Goal: Transaction & Acquisition: Purchase product/service

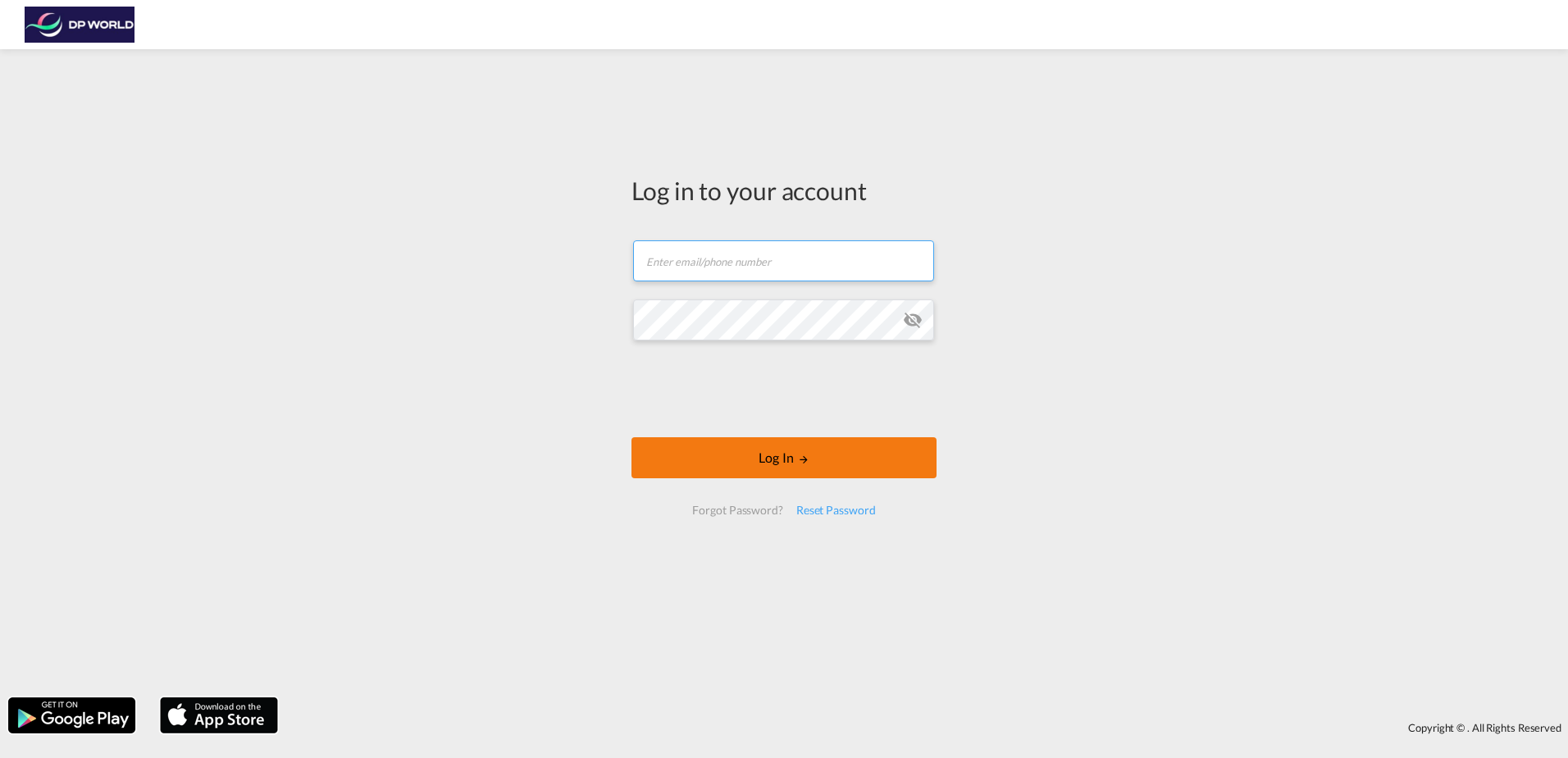
type input "[PERSON_NAME][EMAIL_ADDRESS][PERSON_NAME][DOMAIN_NAME]"
click at [720, 443] on button "Log In" at bounding box center [784, 457] width 305 height 41
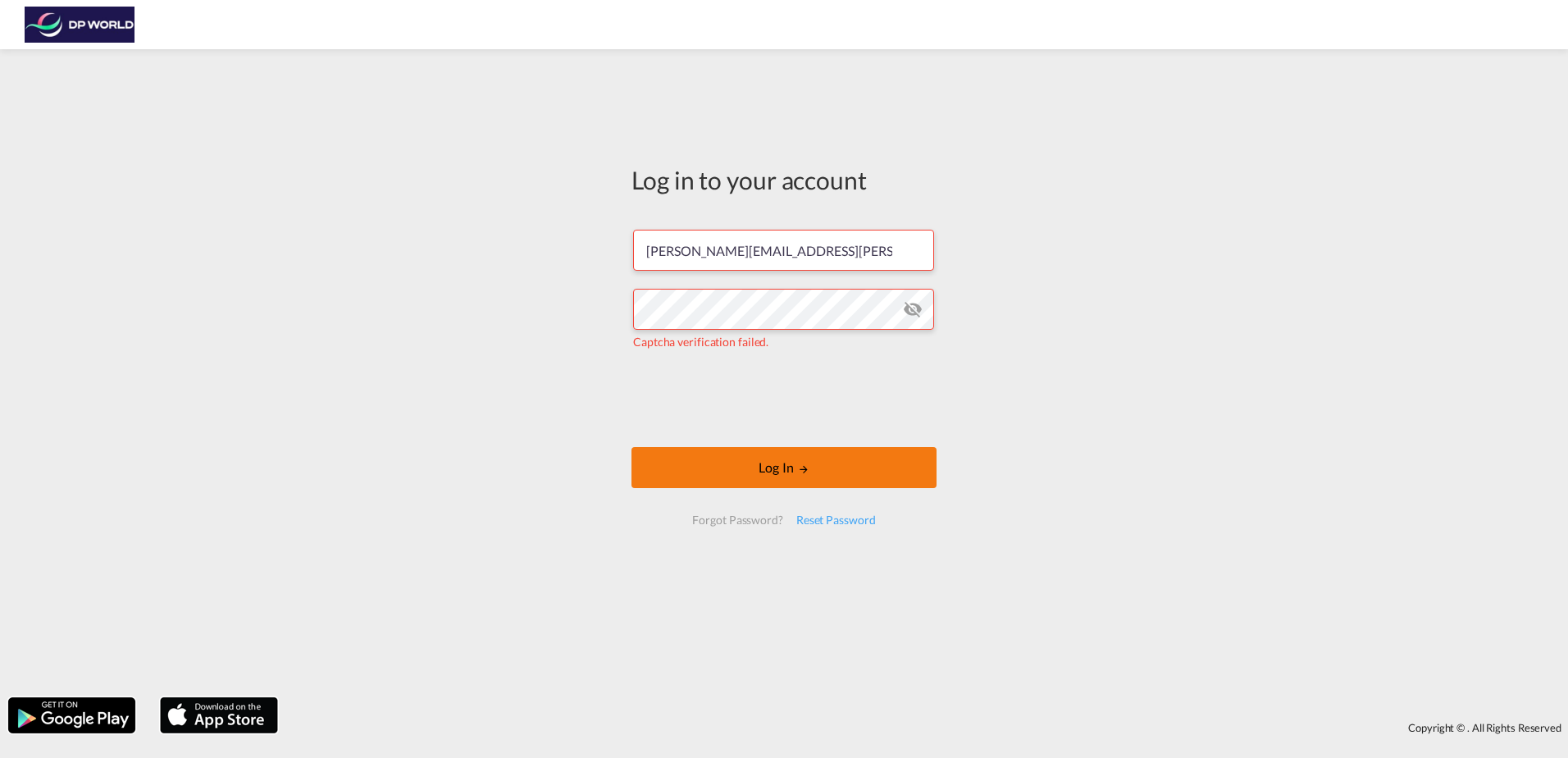
click at [739, 468] on button "Log In" at bounding box center [784, 467] width 305 height 41
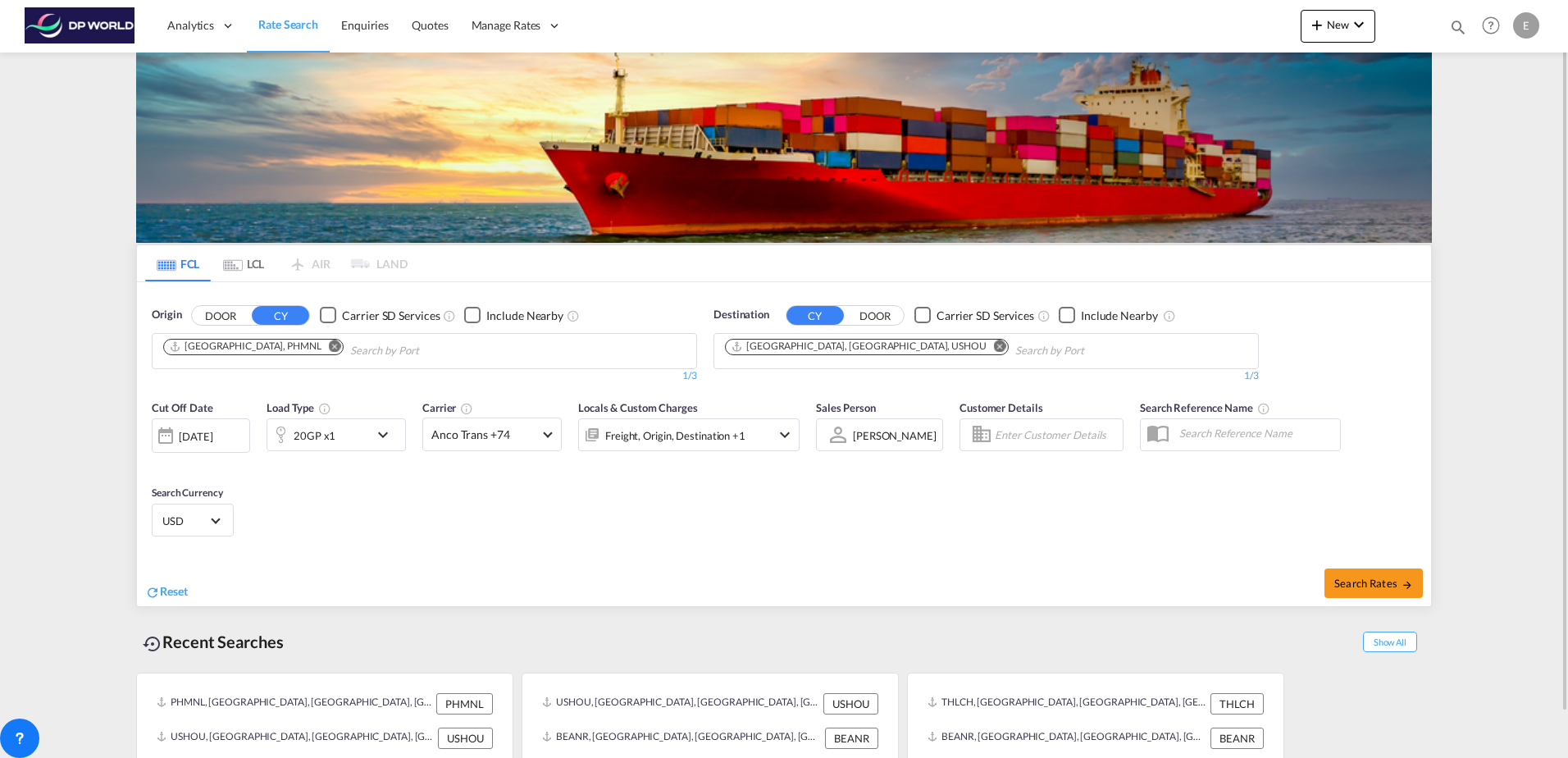
click at [329, 345] on md-icon "Remove" at bounding box center [335, 346] width 12 height 12
click at [233, 349] on body "Analytics Reports Dashboard Rate Search Enquiries Quotes" at bounding box center [784, 379] width 1568 height 758
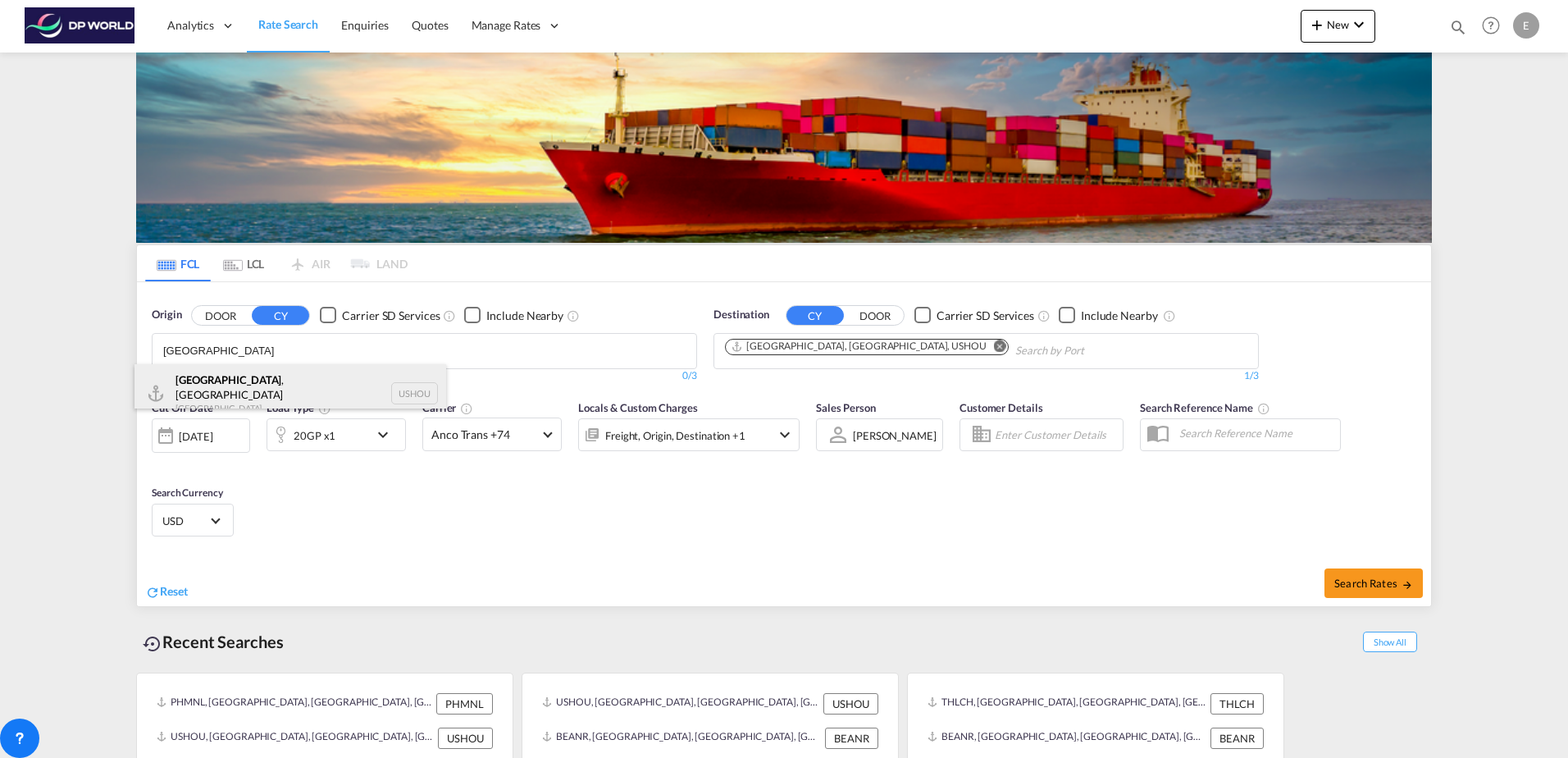
type input "[GEOGRAPHIC_DATA]"
click at [242, 389] on div "[GEOGRAPHIC_DATA] , [GEOGRAPHIC_DATA] [GEOGRAPHIC_DATA] USHOU" at bounding box center [290, 393] width 312 height 59
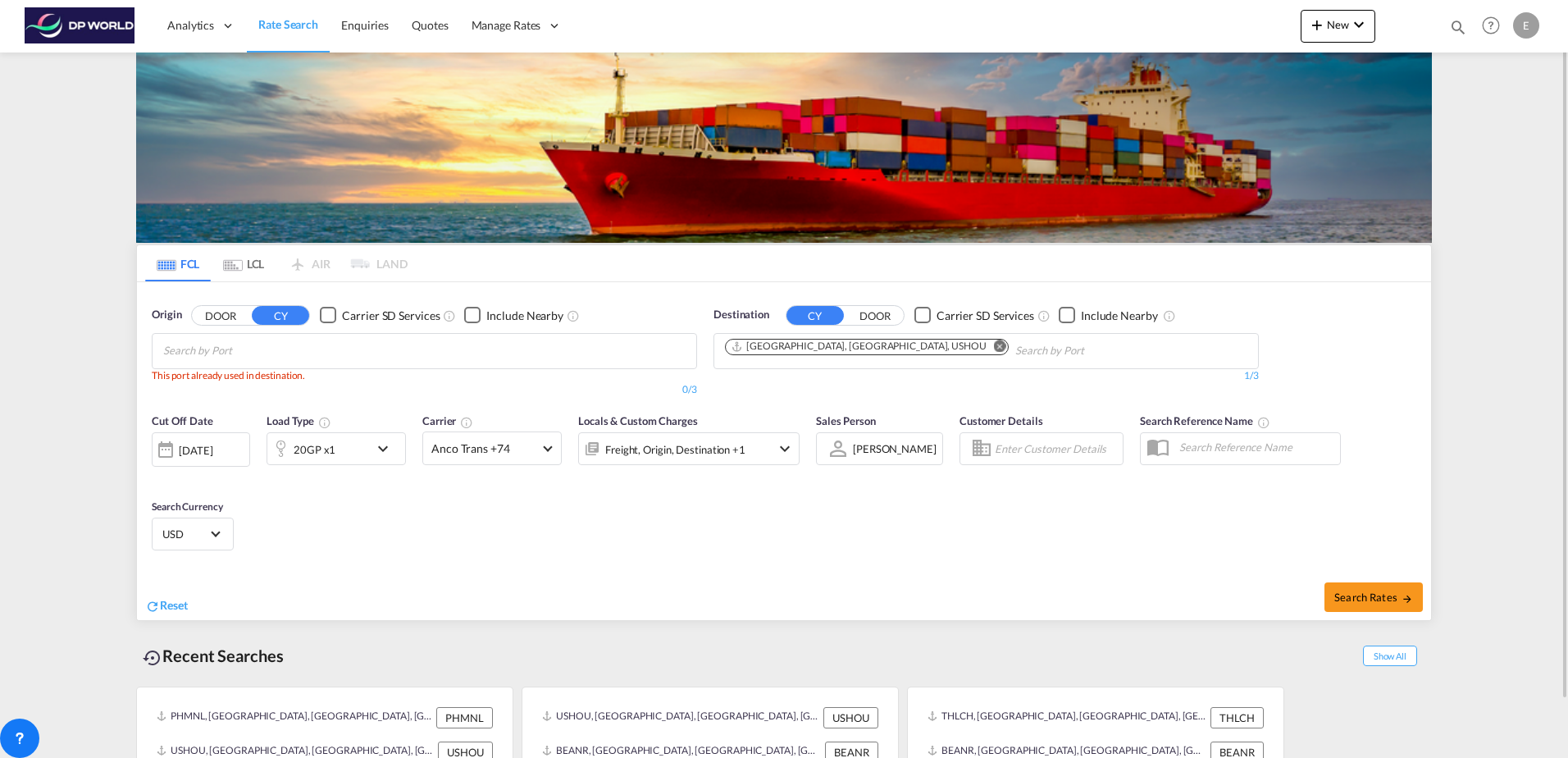
click at [994, 343] on md-icon "Remove" at bounding box center [1000, 346] width 12 height 12
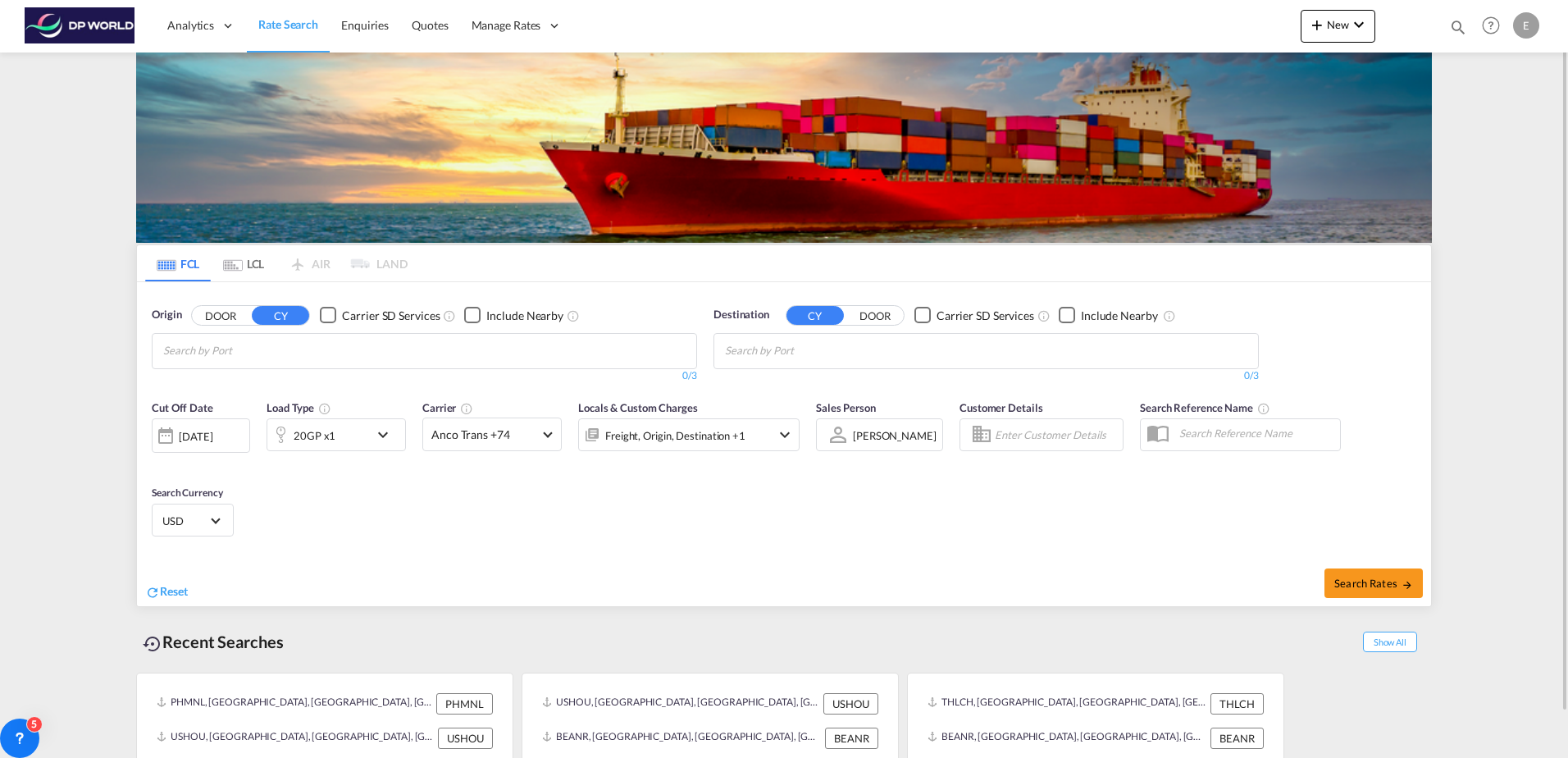
click at [374, 352] on body "Analytics Reports Dashboard Rate Search Enquiries Quotes" at bounding box center [784, 379] width 1568 height 758
type input "[GEOGRAPHIC_DATA]"
click at [336, 379] on div "[GEOGRAPHIC_DATA] , [GEOGRAPHIC_DATA] [GEOGRAPHIC_DATA] USHOU" at bounding box center [290, 393] width 312 height 59
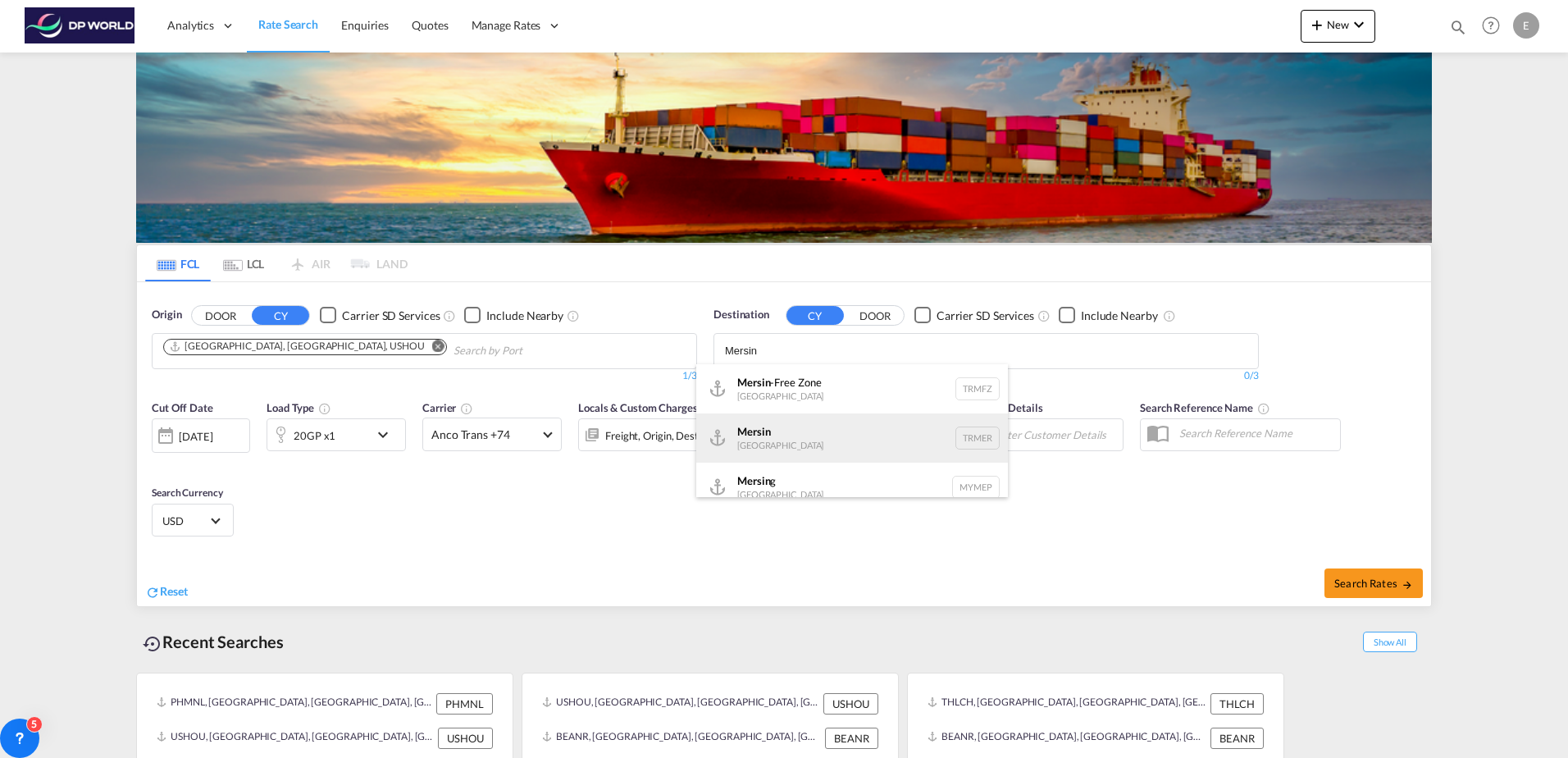
type input "Mersin"
click at [813, 429] on div "Mersin [GEOGRAPHIC_DATA] TRMER" at bounding box center [852, 438] width 312 height 49
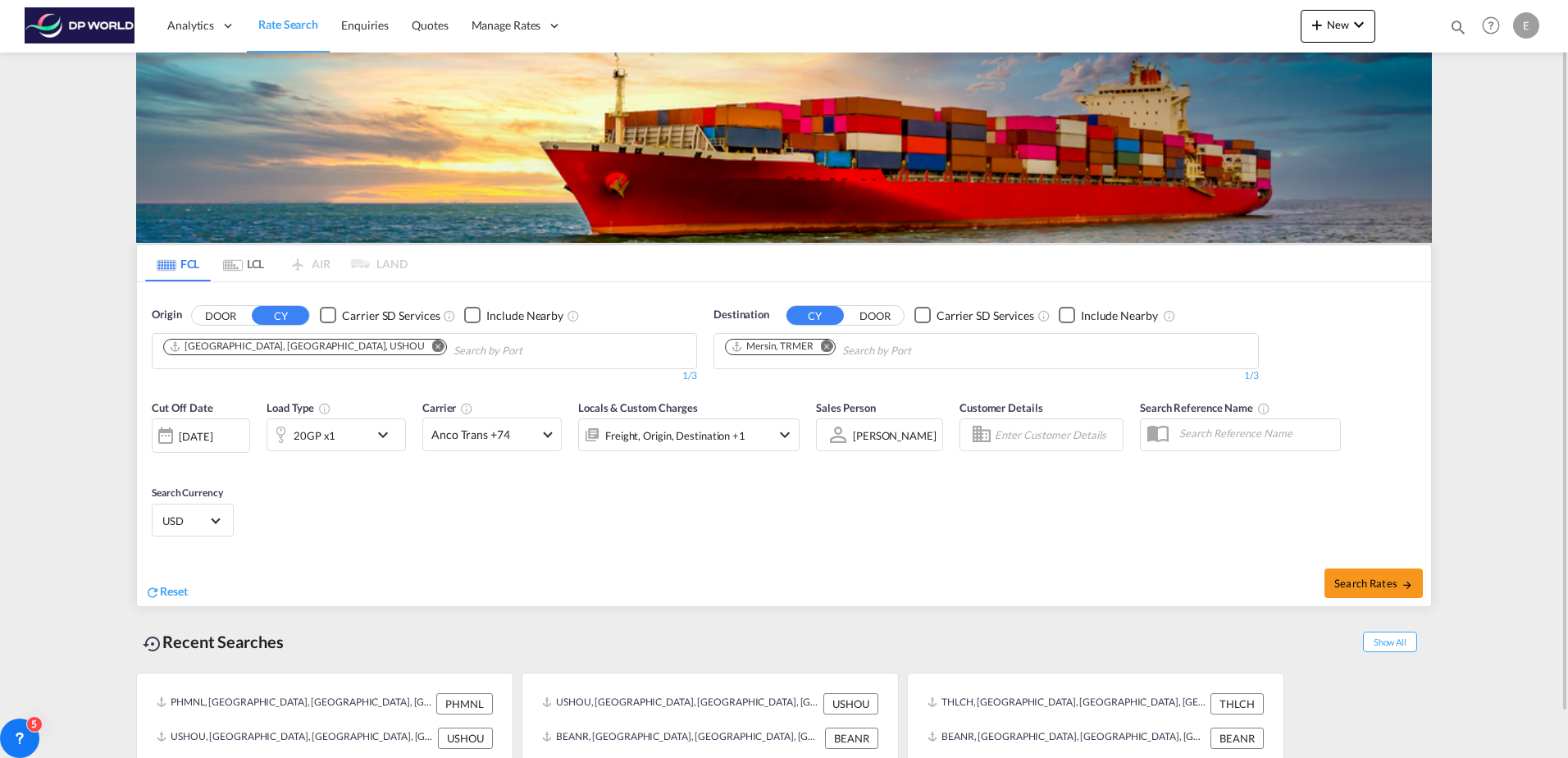
click at [391, 434] on md-icon "icon-chevron-down" at bounding box center [387, 435] width 28 height 20
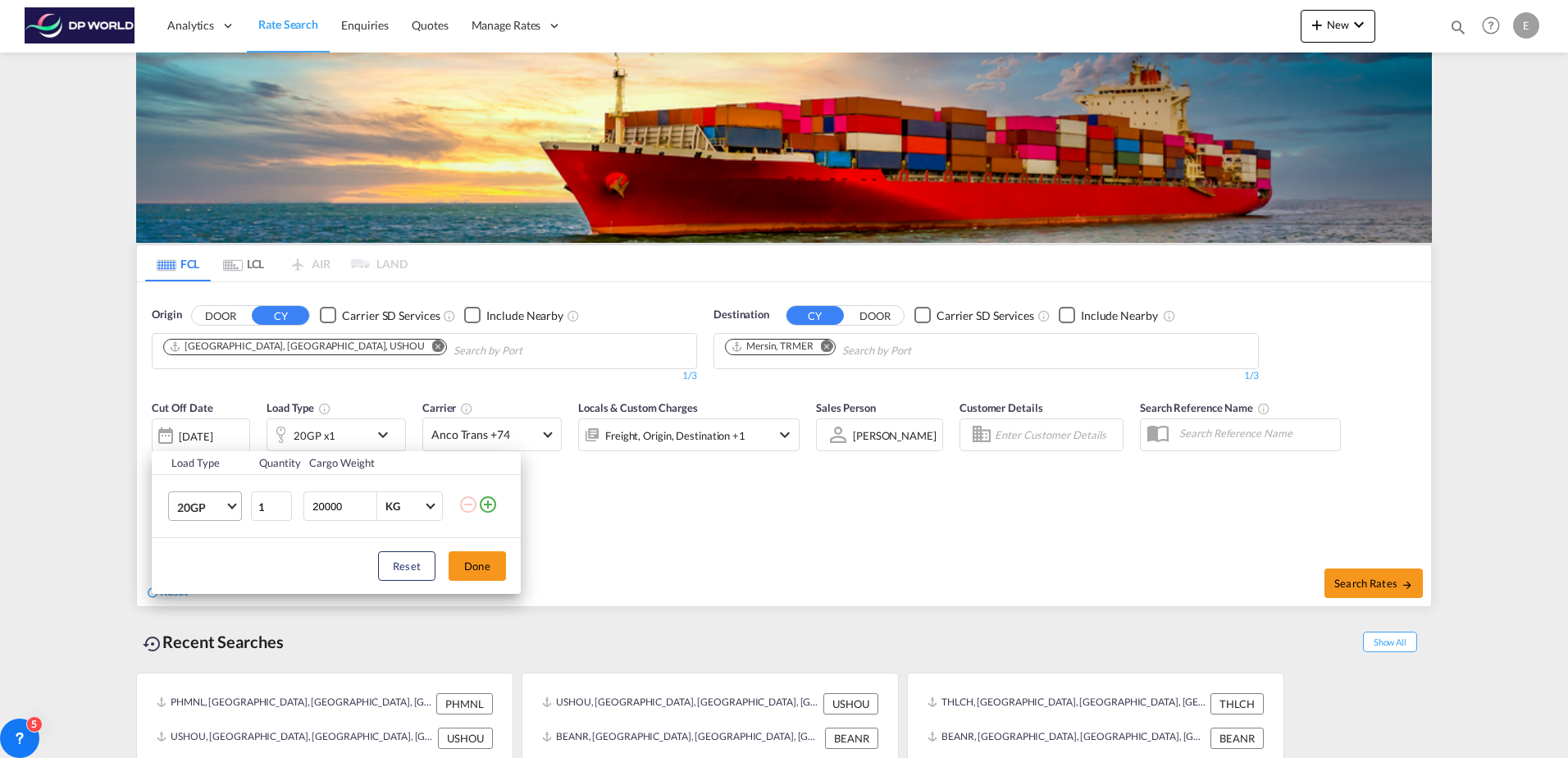
click at [235, 505] on span "Choose: \a20GP" at bounding box center [231, 505] width 9 height 9
click at [219, 542] on md-option "40GP" at bounding box center [219, 546] width 111 height 39
click at [494, 564] on button "Done" at bounding box center [477, 566] width 57 height 30
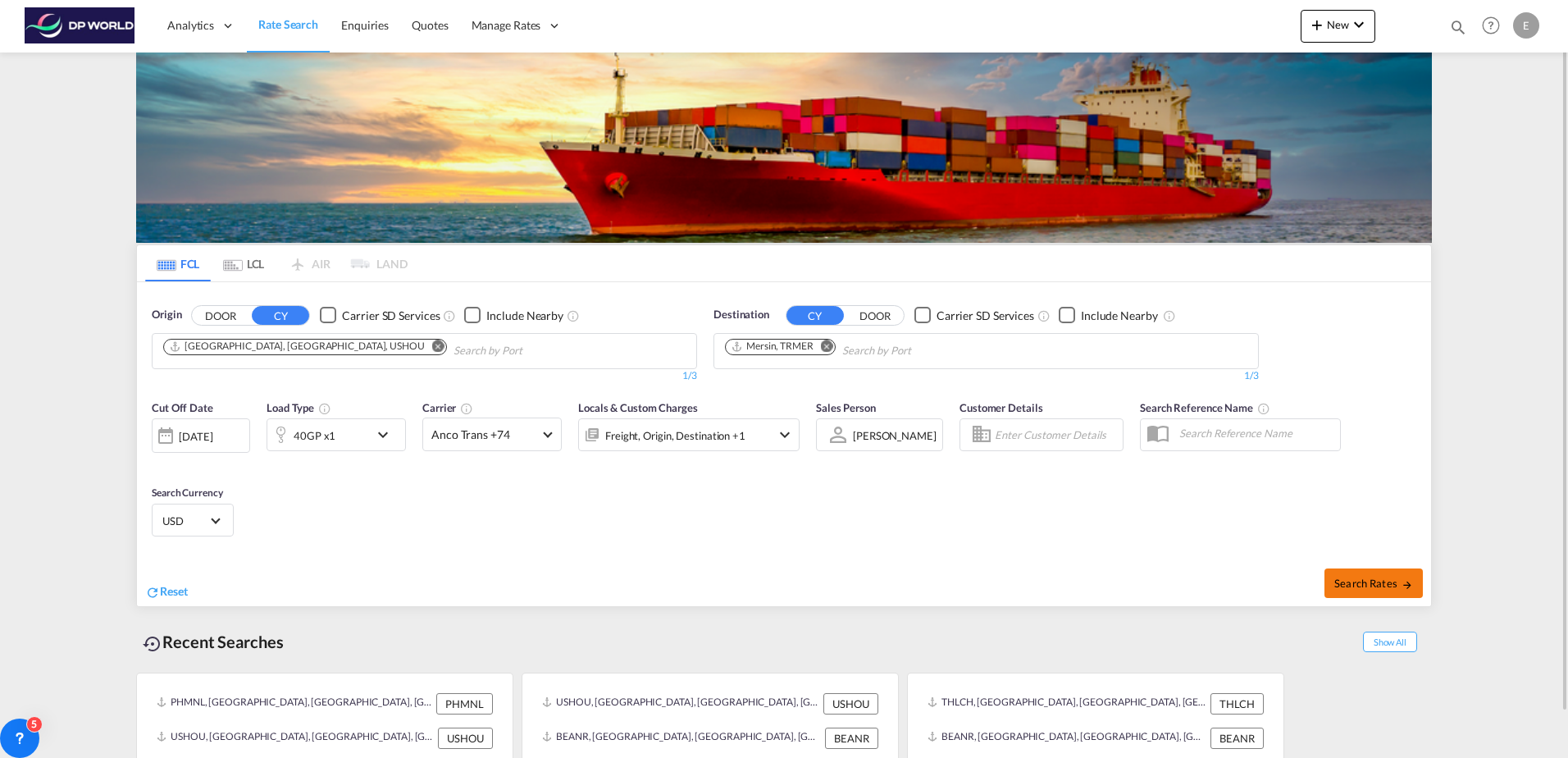
click at [1377, 583] on span "Search Rates" at bounding box center [1374, 583] width 79 height 13
type input "USHOU to TRMER / [DATE]"
